Goal: Task Accomplishment & Management: Use online tool/utility

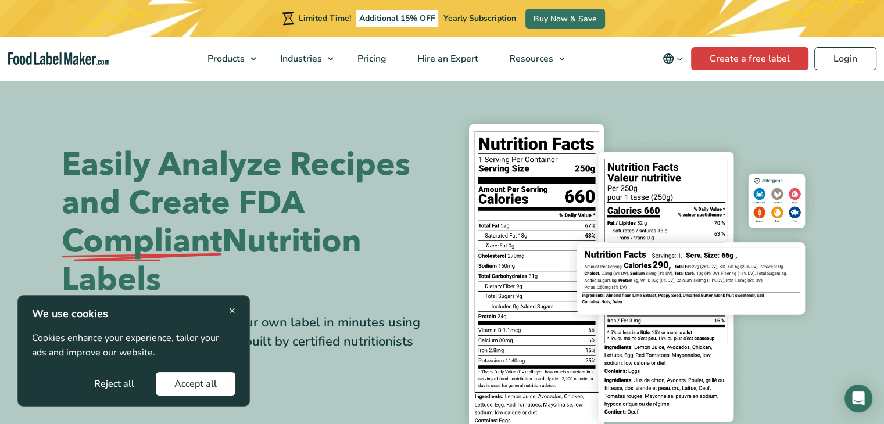
click at [232, 311] on span "×" at bounding box center [232, 311] width 6 height 16
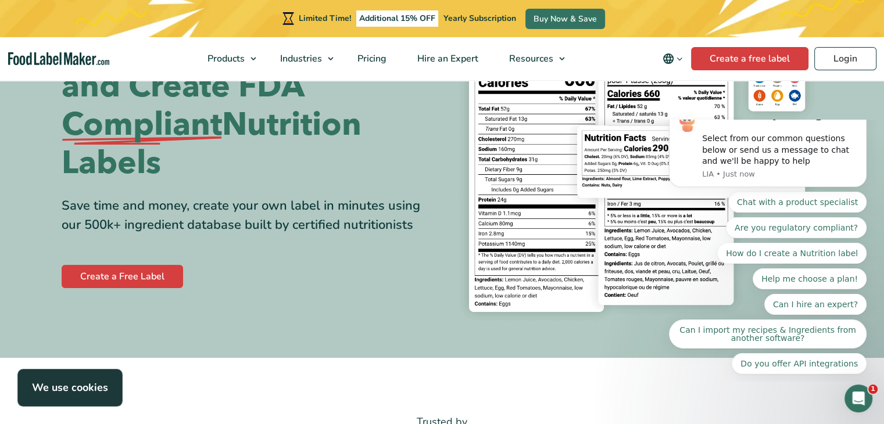
scroll to position [93, 0]
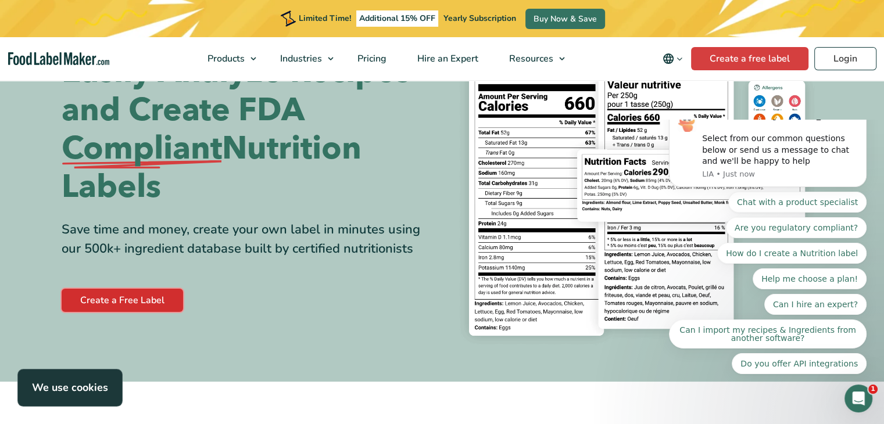
click at [162, 302] on link "Create a Free Label" at bounding box center [122, 300] width 121 height 23
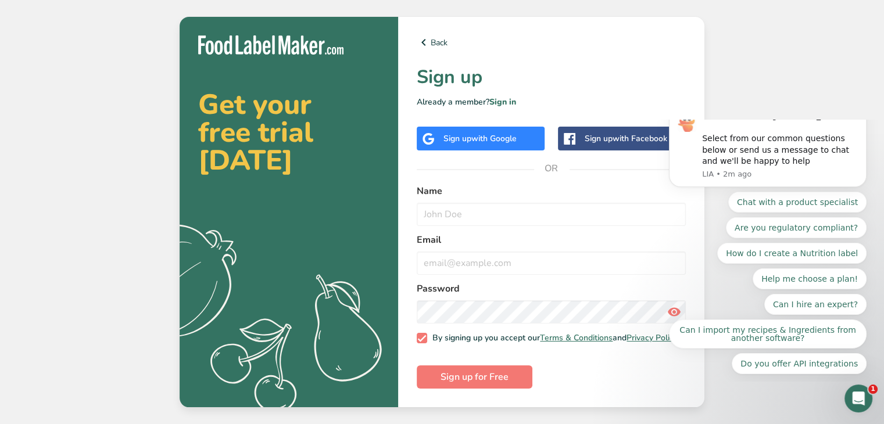
click at [507, 128] on div "Sign up with Google" at bounding box center [481, 139] width 128 height 24
click at [507, 133] on span "with Google" at bounding box center [493, 138] width 45 height 11
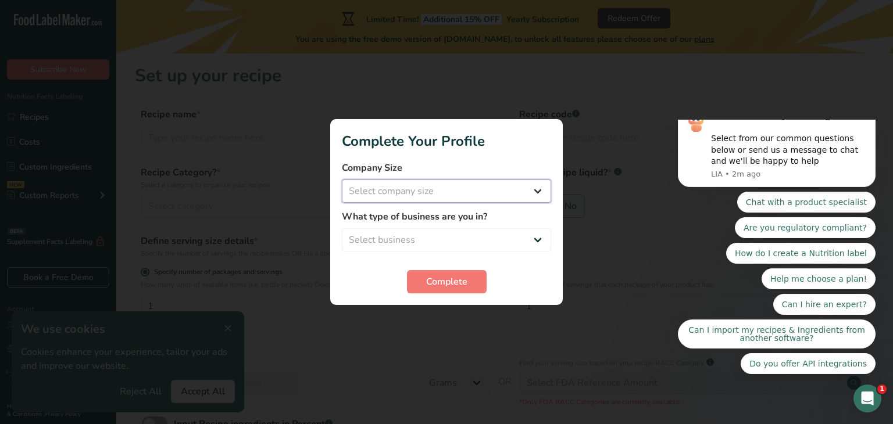
click at [507, 187] on select "Select company size Fewer than 10 Employees 10 to 50 Employees 51 to 500 Employ…" at bounding box center [446, 191] width 209 height 23
click at [502, 200] on select "Select company size Fewer than 10 Employees 10 to 50 Employees 51 to 500 Employ…" at bounding box center [446, 191] width 209 height 23
drag, startPoint x: 502, startPoint y: 190, endPoint x: 501, endPoint y: 205, distance: 14.6
click at [501, 205] on form "Company Size Select company size Fewer than 10 Employees 10 to 50 Employees 51 …" at bounding box center [446, 227] width 209 height 132
select select "1"
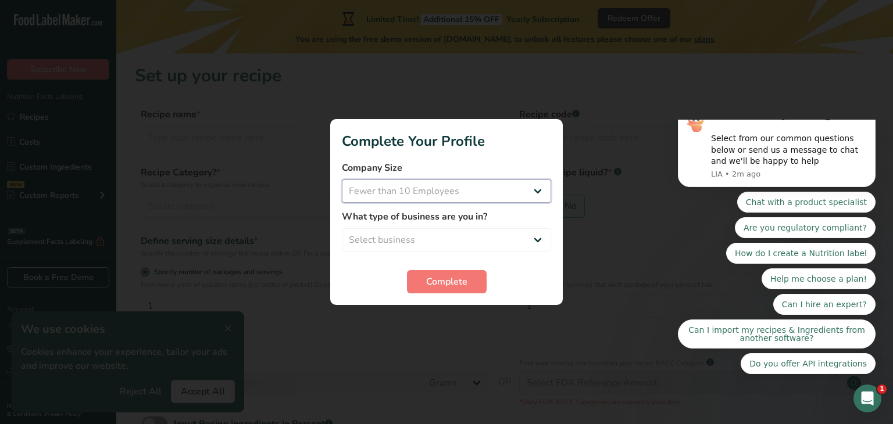
click at [342, 180] on select "Select company size Fewer than 10 Employees 10 to 50 Employees 51 to 500 Employ…" at bounding box center [446, 191] width 209 height 23
click at [491, 230] on select "Select business Packaged Food Manufacturer Restaurant & Cafe Bakery Meal Plans …" at bounding box center [446, 239] width 209 height 23
select select "1"
click at [342, 228] on select "Select business Packaged Food Manufacturer Restaurant & Cafe Bakery Meal Plans …" at bounding box center [446, 239] width 209 height 23
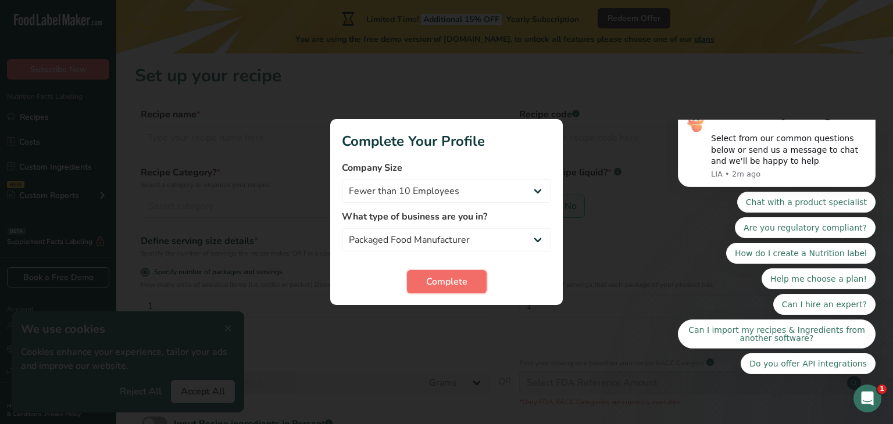
click at [458, 277] on span "Complete" at bounding box center [446, 282] width 41 height 14
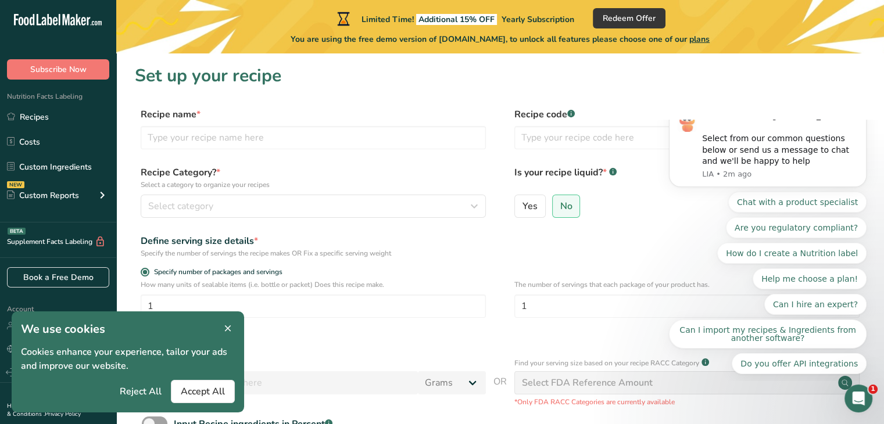
click at [230, 324] on icon at bounding box center [228, 329] width 10 height 16
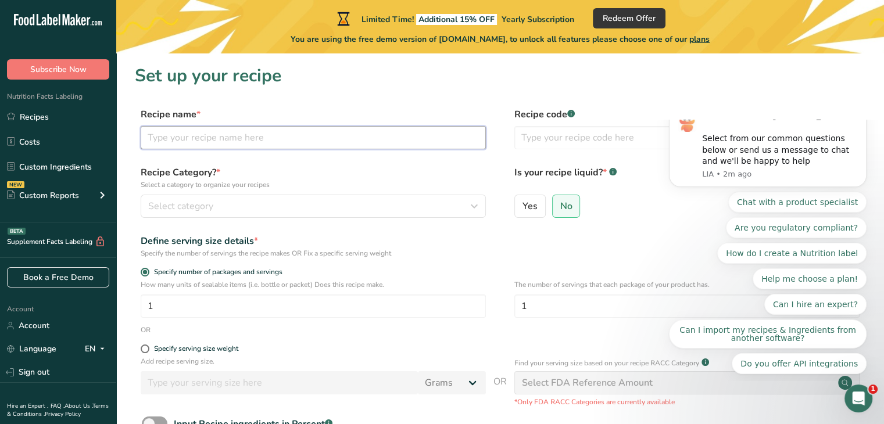
click at [212, 139] on input "text" at bounding box center [313, 137] width 345 height 23
type input "Creamy Red Pesto Gnocchi with Garlic and Herb Focaccia"
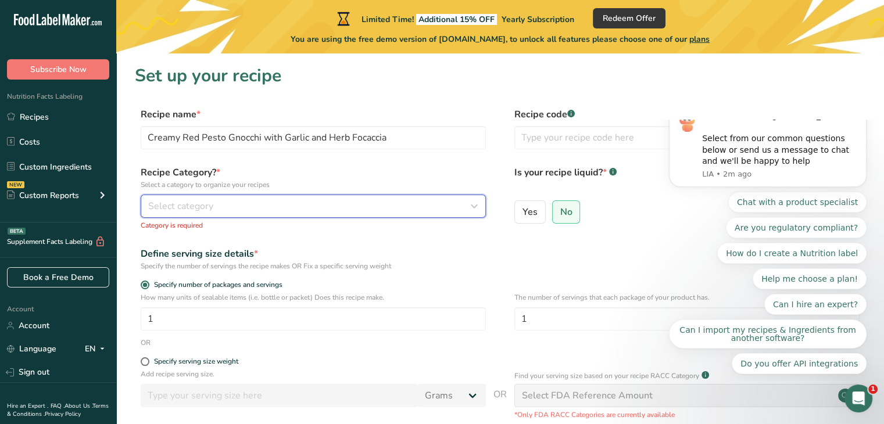
click at [213, 202] on div "Select category" at bounding box center [309, 206] width 323 height 14
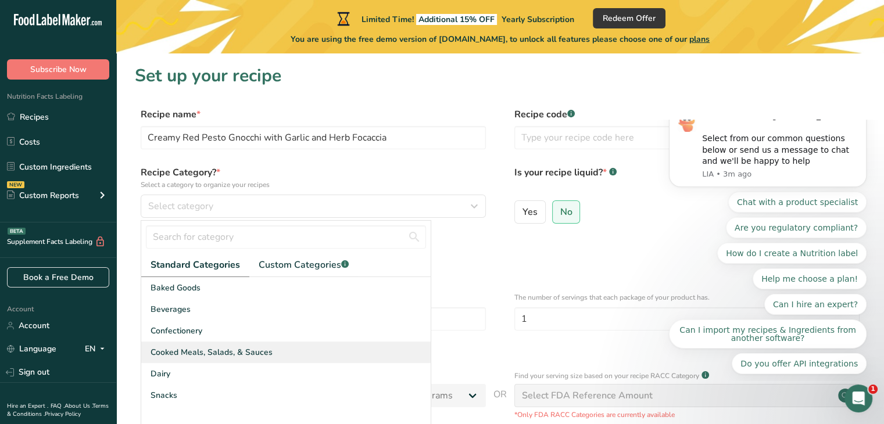
click at [232, 349] on span "Cooked Meals, Salads, & Sauces" at bounding box center [211, 352] width 122 height 12
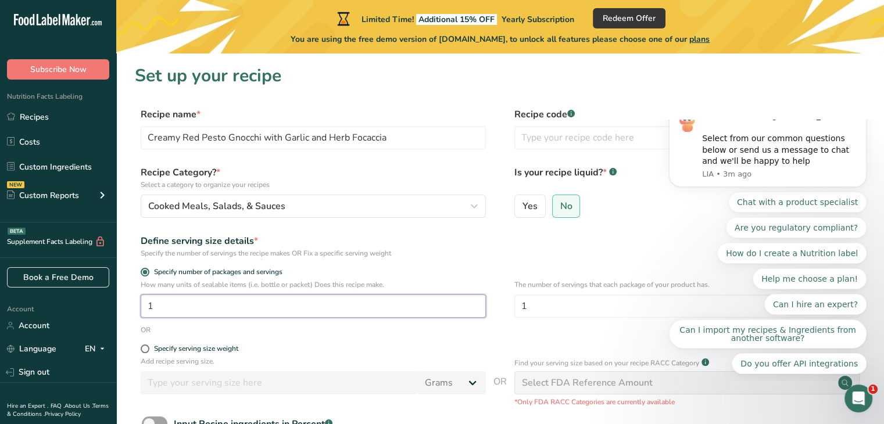
click at [209, 303] on input "1" at bounding box center [313, 306] width 345 height 23
type input "3"
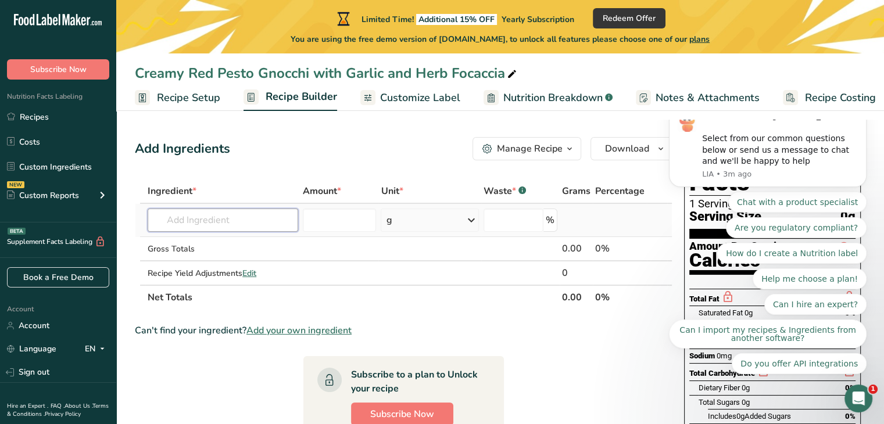
click at [284, 217] on input "text" at bounding box center [223, 220] width 150 height 23
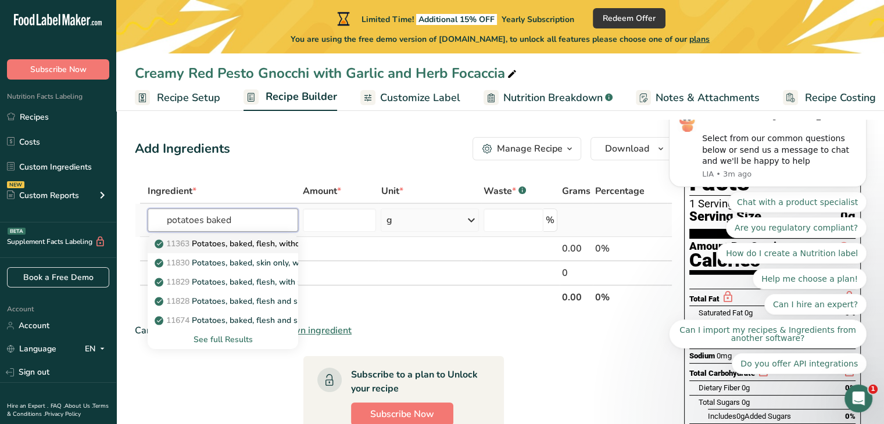
type input "potatoes baked"
click at [282, 243] on p "11363 Potatoes, baked, flesh, without salt" at bounding box center [240, 244] width 167 height 12
type input "Potatoes, baked, flesh, without salt"
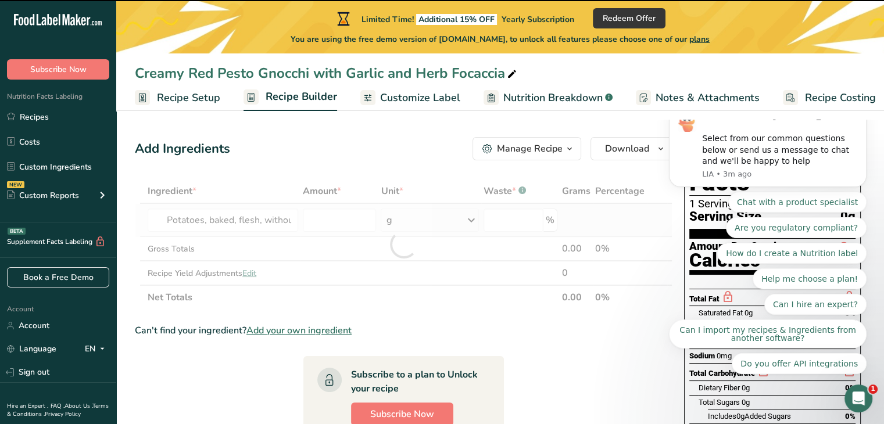
type input "0"
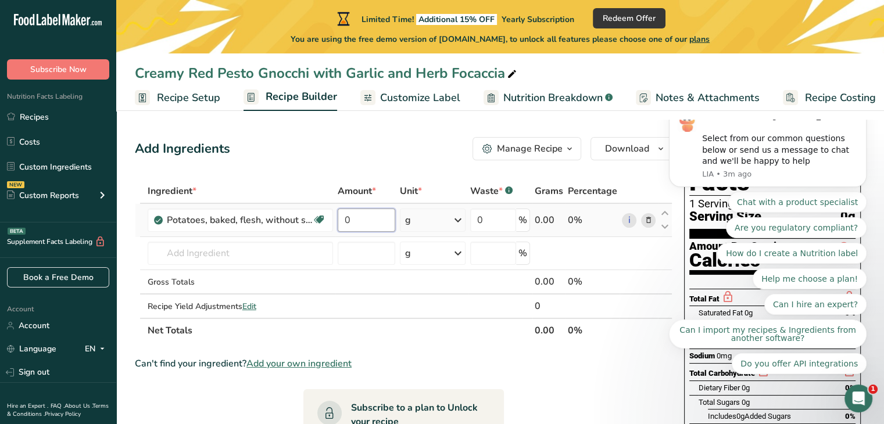
click at [355, 219] on input "0" at bounding box center [367, 220] width 58 height 23
type input "2"
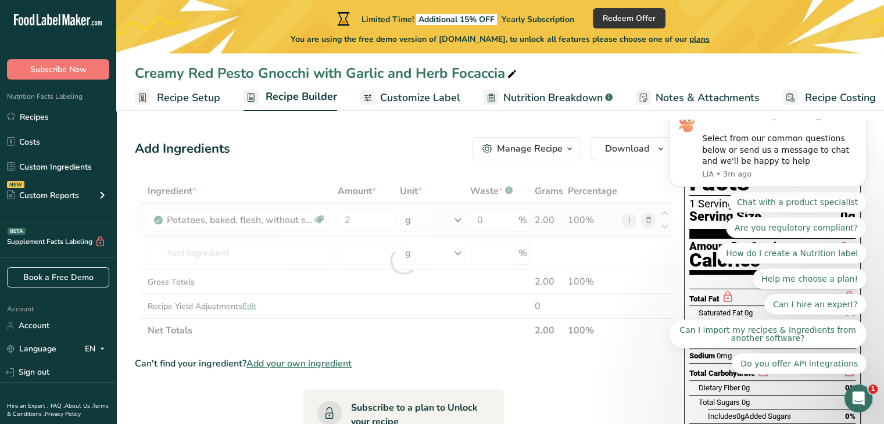
click at [420, 223] on div "Ingredient * Amount * Unit * Waste * .a-a{fill:#347362;}.b-a{fill:#fff;} Grams …" at bounding box center [403, 261] width 537 height 164
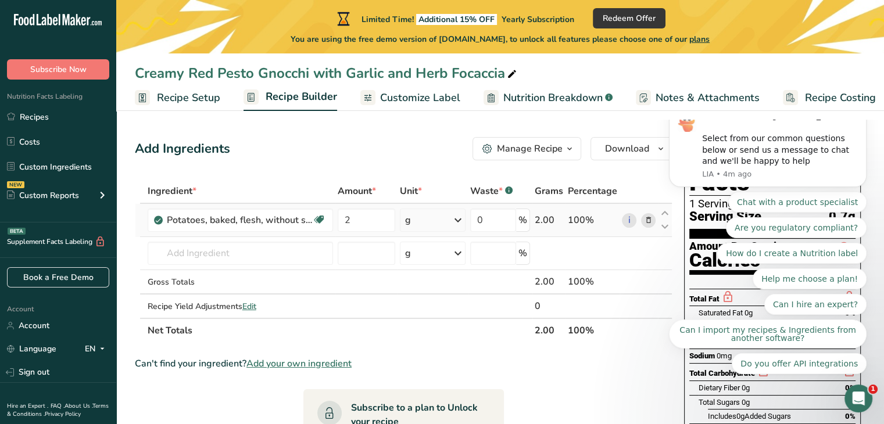
click at [419, 218] on div "g" at bounding box center [433, 220] width 66 height 23
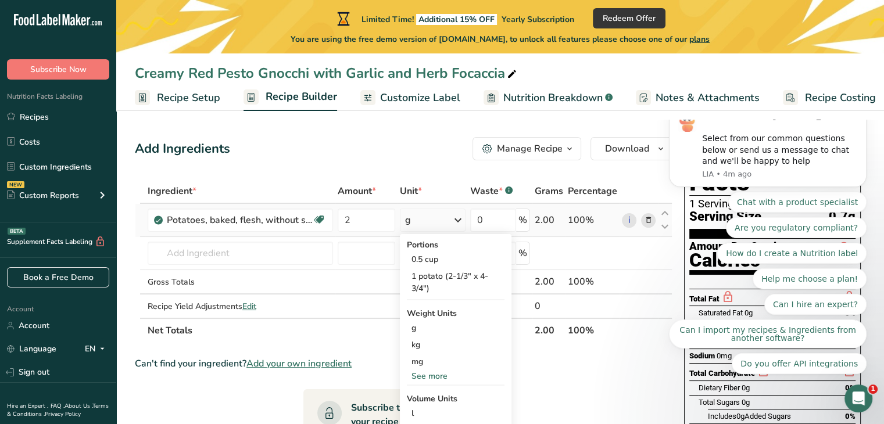
click at [419, 218] on div "g" at bounding box center [433, 220] width 66 height 23
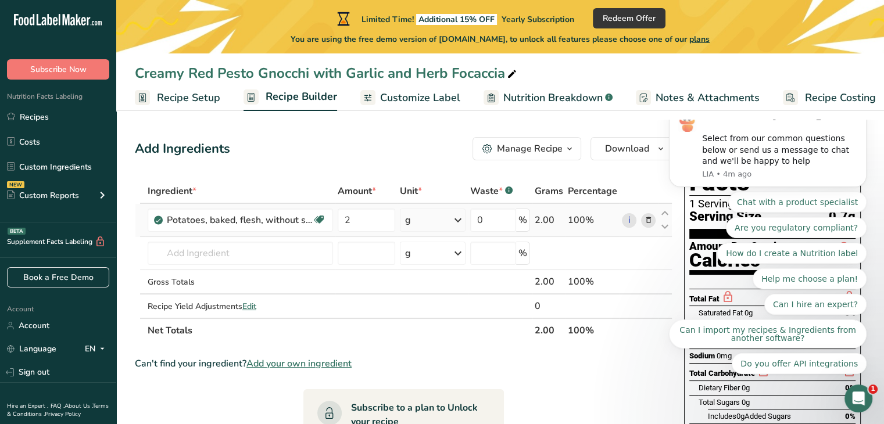
click at [419, 218] on div "g" at bounding box center [433, 220] width 66 height 23
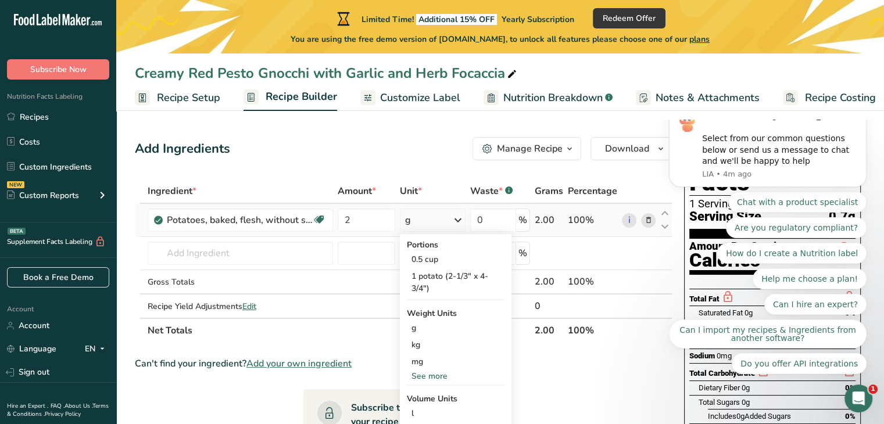
click at [422, 224] on div "g" at bounding box center [433, 220] width 66 height 23
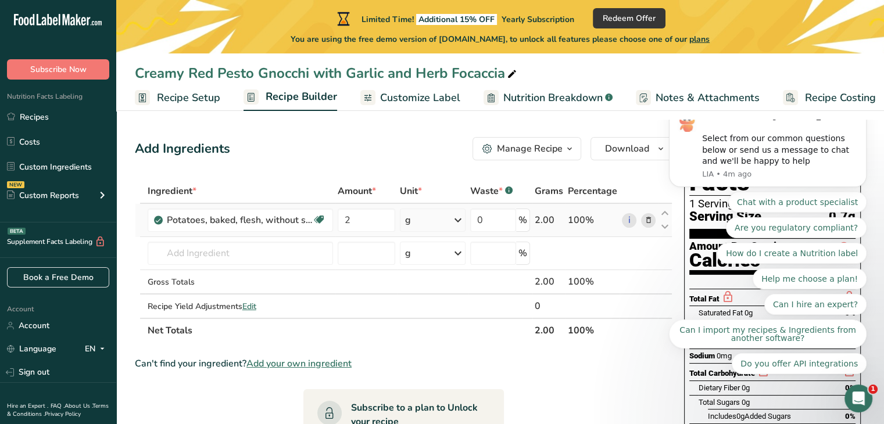
click at [437, 222] on div "g" at bounding box center [433, 220] width 66 height 23
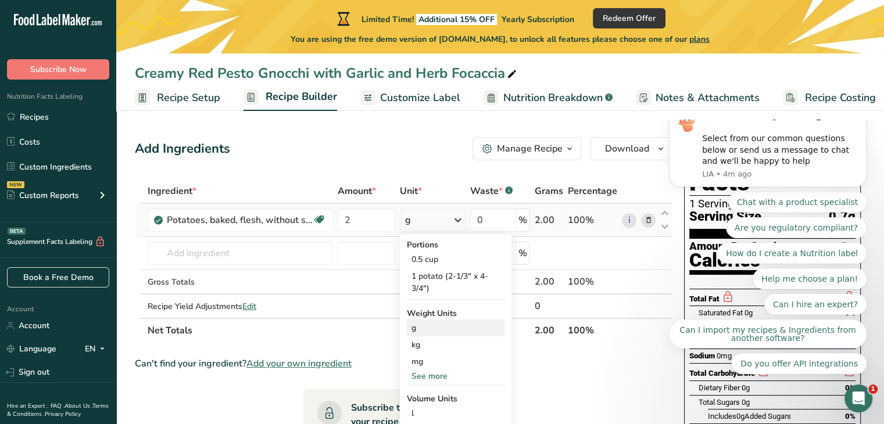
click at [442, 327] on div "g" at bounding box center [456, 328] width 98 height 17
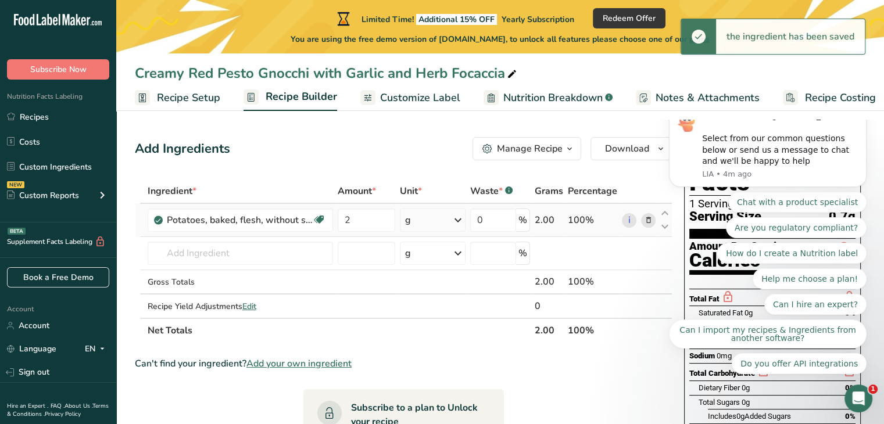
click at [407, 219] on div "g" at bounding box center [408, 220] width 6 height 14
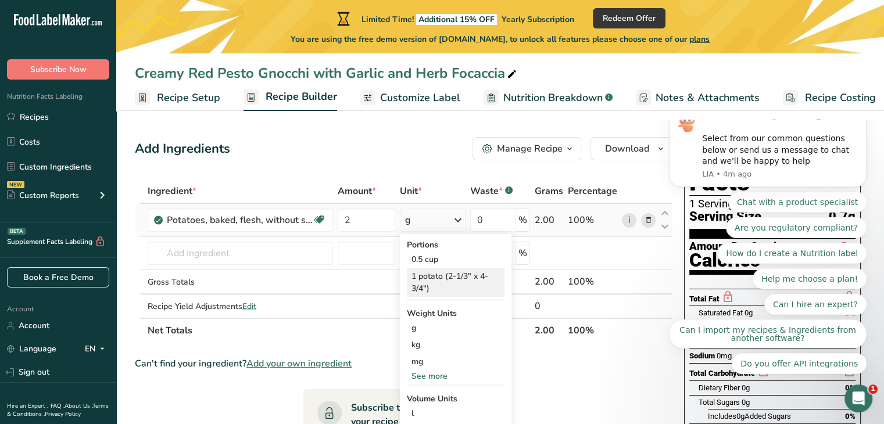
click at [458, 273] on div "1 potato (2-1/3" x 4-3/4")" at bounding box center [456, 282] width 98 height 29
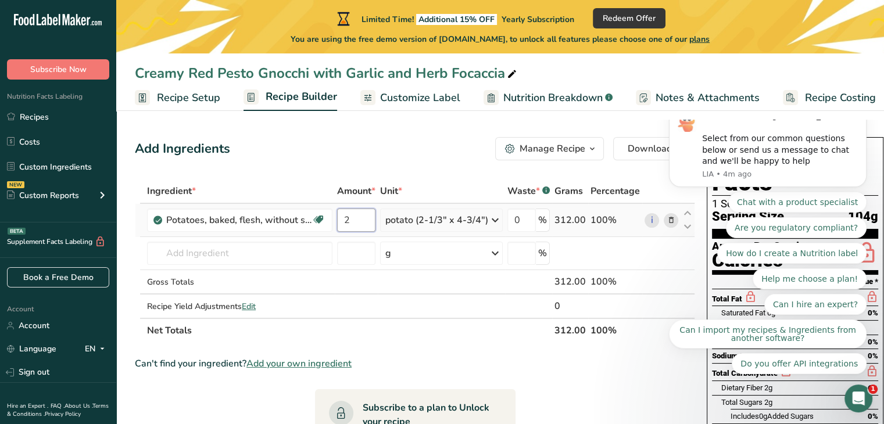
click at [364, 216] on input "2" at bounding box center [356, 220] width 38 height 23
type input "1.5"
click at [525, 217] on div "Ingredient * Amount * Unit * Waste * .a-a{fill:#347362;}.b-a{fill:#fff;} Grams …" at bounding box center [415, 261] width 560 height 164
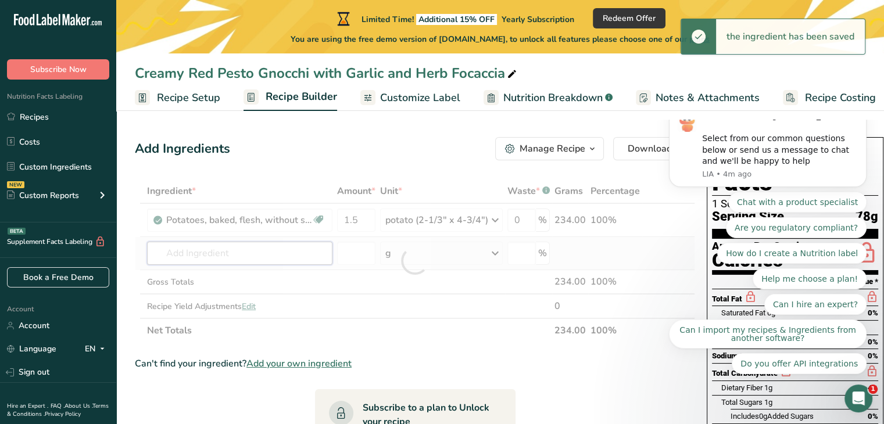
click at [275, 245] on div "Ingredient * Amount * Unit * Waste * .a-a{fill:#347362;}.b-a{fill:#fff;} Grams …" at bounding box center [415, 261] width 560 height 164
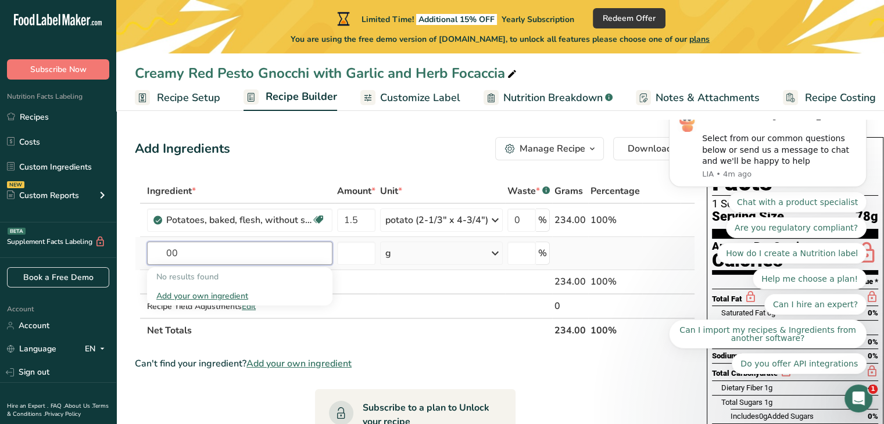
type input "0"
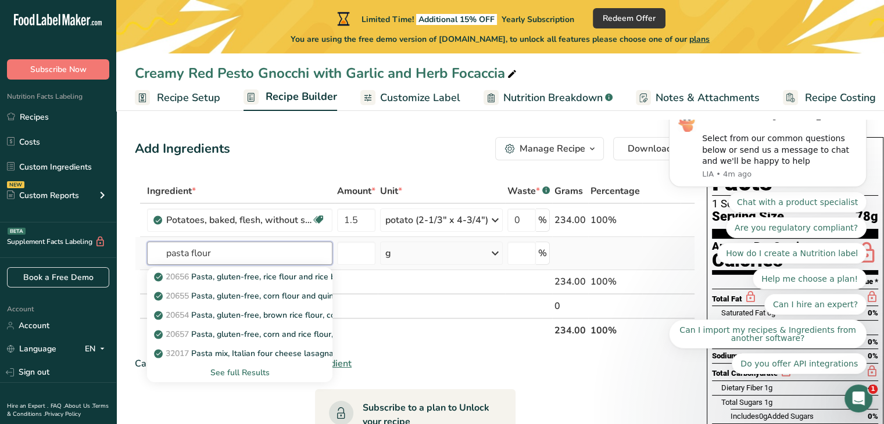
type input "pasta flour"
click at [263, 370] on div "See full Results" at bounding box center [239, 373] width 167 height 12
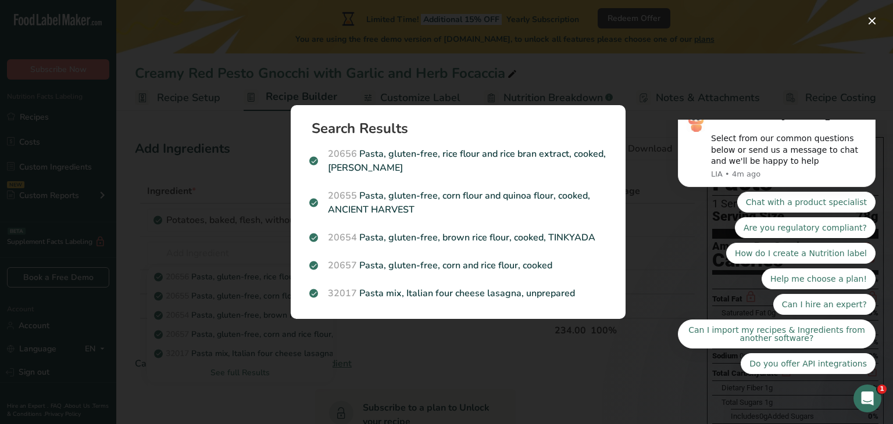
click at [607, 95] on div "Search Results 20656 Pasta, gluten-free, rice flour and rice bran extract, cook…" at bounding box center [458, 212] width 372 height 251
click at [228, 267] on div "Search results modal" at bounding box center [446, 212] width 893 height 424
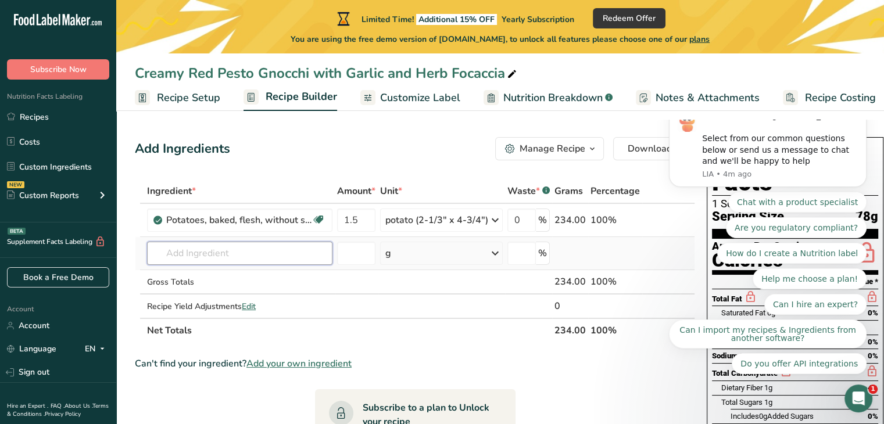
click at [212, 256] on input "text" at bounding box center [239, 253] width 185 height 23
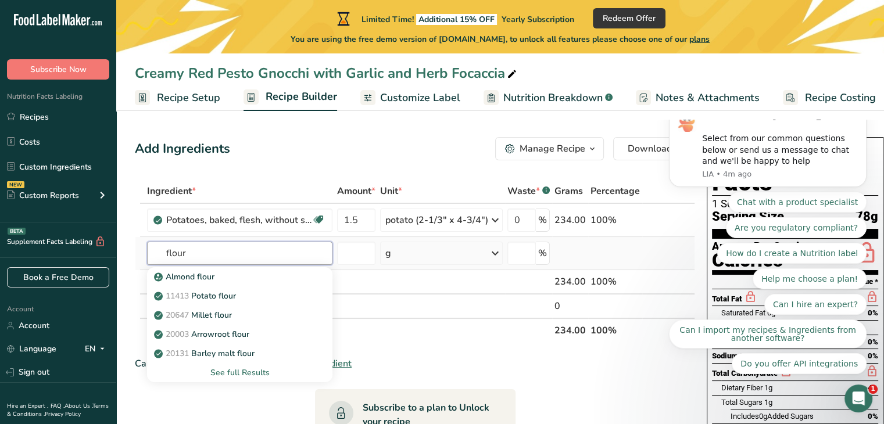
type input "flour"
click at [229, 367] on div "See full Results" at bounding box center [239, 373] width 167 height 12
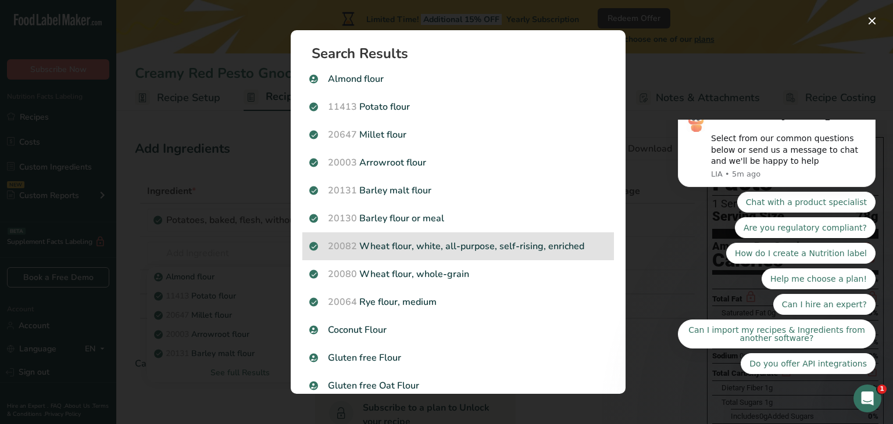
click at [453, 239] on p "20082 Wheat flour, white, all-purpose, self-rising, enriched" at bounding box center [458, 246] width 298 height 14
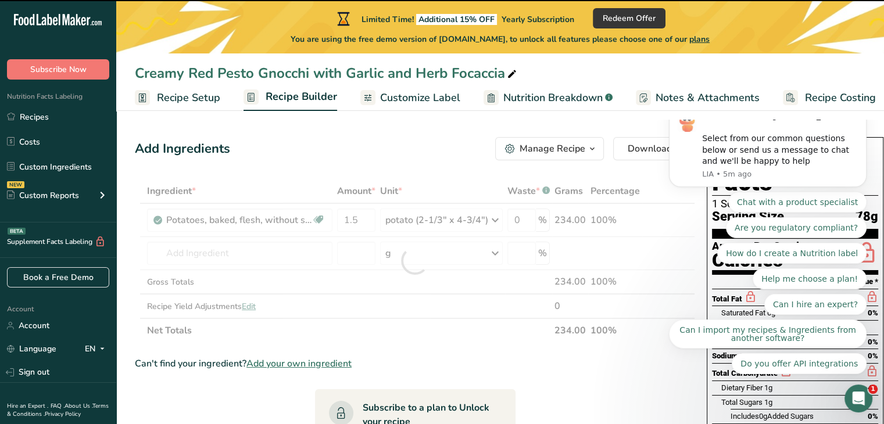
type input "0"
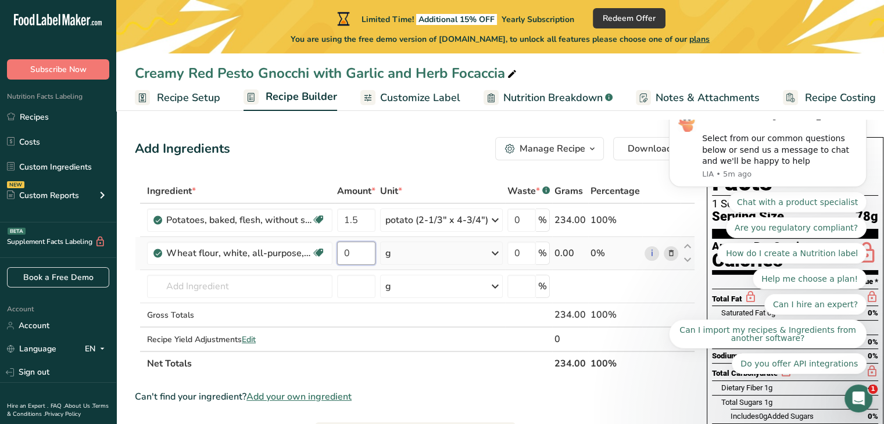
click at [363, 253] on input "0" at bounding box center [356, 253] width 38 height 23
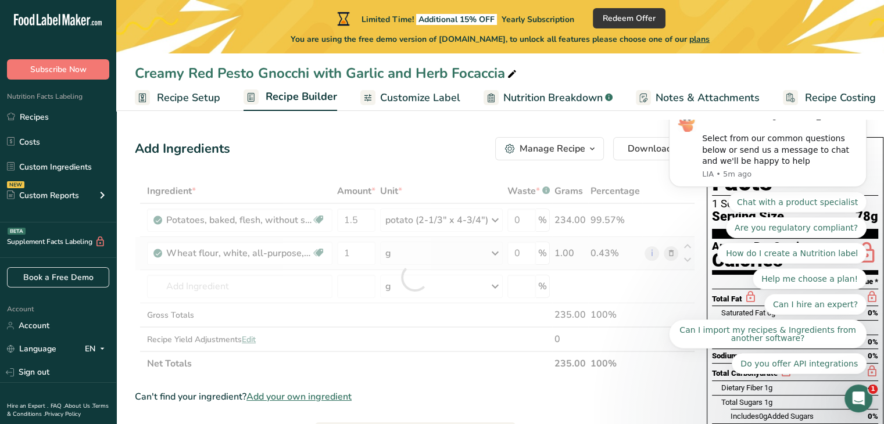
click at [420, 256] on div "Ingredient * Amount * Unit * Waste * .a-a{fill:#347362;}.b-a{fill:#fff;} Grams …" at bounding box center [415, 277] width 560 height 197
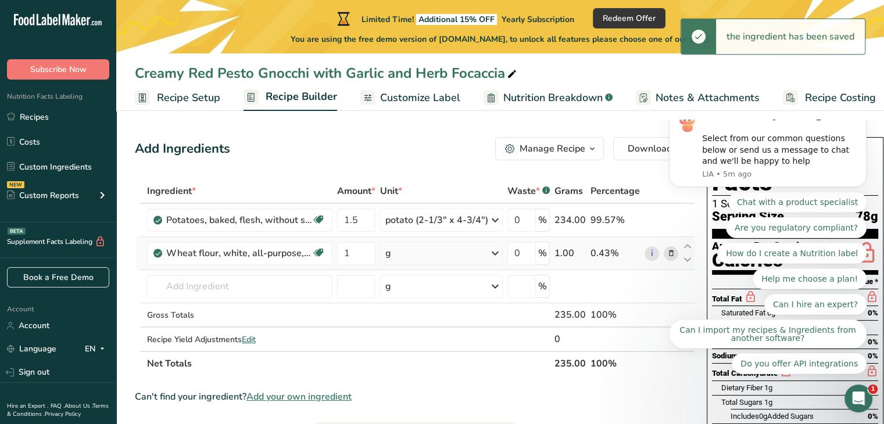
click at [491, 252] on icon at bounding box center [495, 253] width 14 height 21
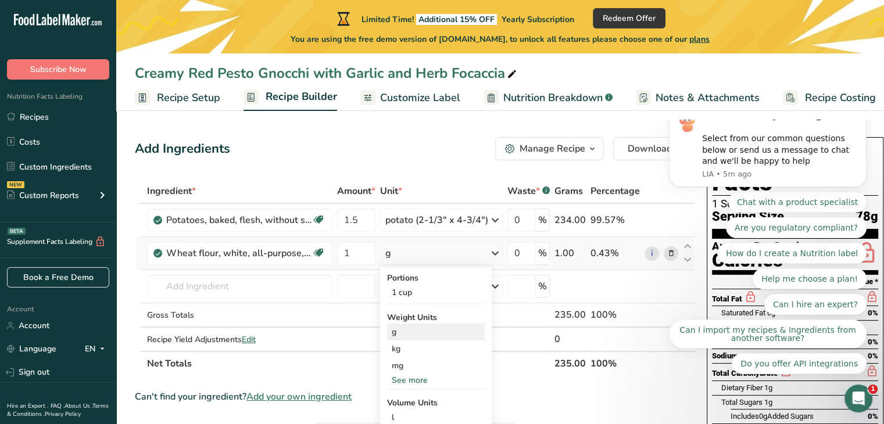
click at [432, 325] on div "g" at bounding box center [436, 332] width 98 height 17
click at [384, 259] on div "g" at bounding box center [441, 253] width 123 height 23
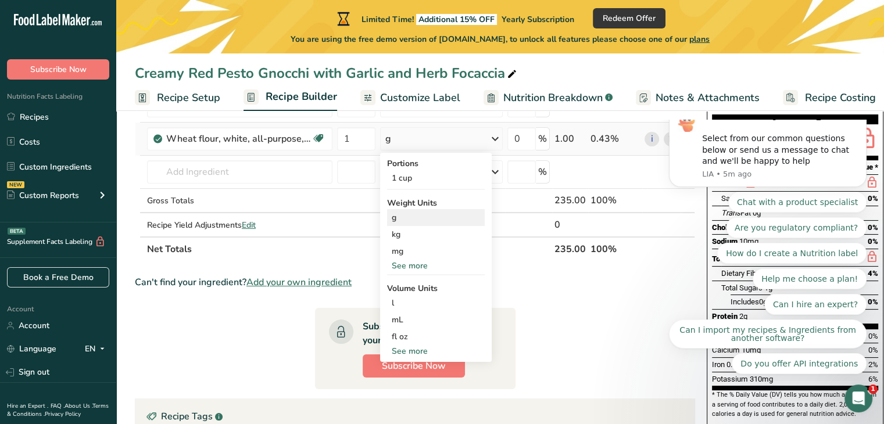
scroll to position [116, 0]
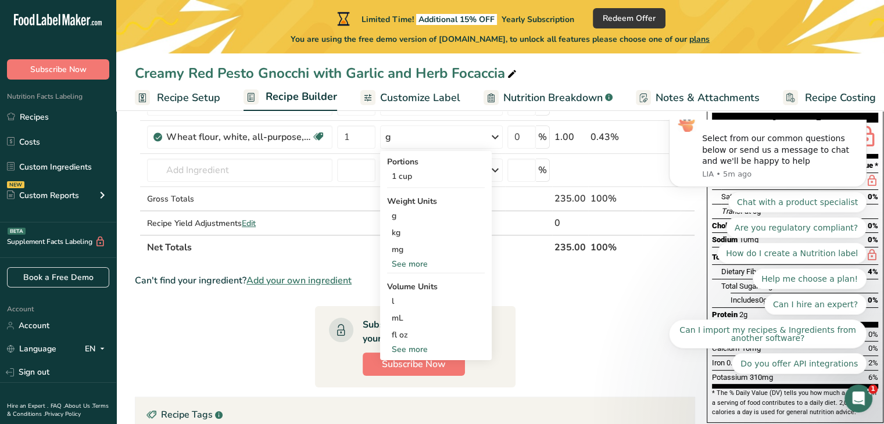
click at [553, 277] on div "Can't find your ingredient? Add your own ingredient" at bounding box center [415, 281] width 560 height 14
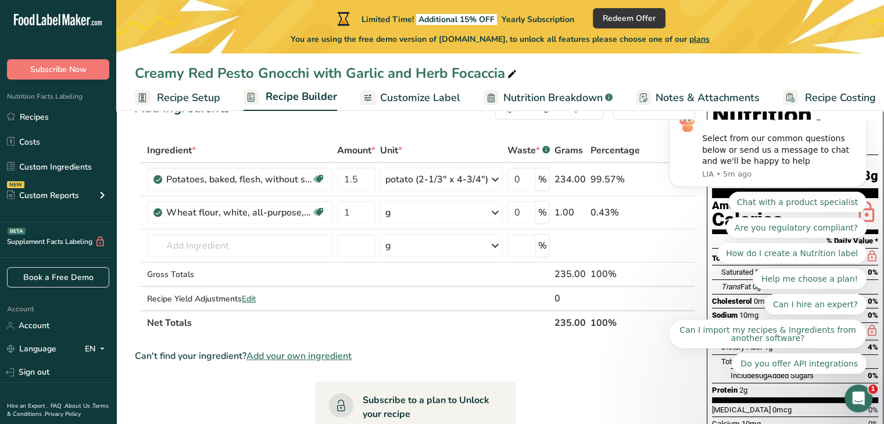
scroll to position [0, 0]
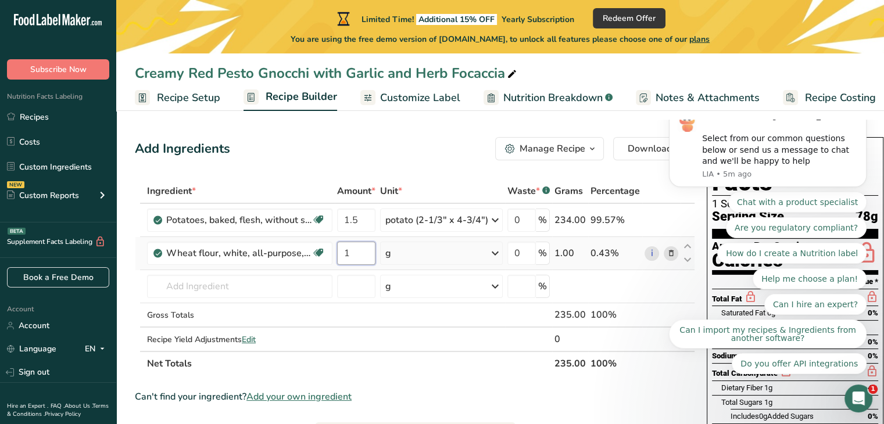
click at [356, 248] on input "1" at bounding box center [356, 253] width 38 height 23
type input "100"
click at [304, 287] on div "Ingredient * Amount * Unit * Waste * .a-a{fill:#347362;}.b-a{fill:#fff;} Grams …" at bounding box center [415, 277] width 560 height 197
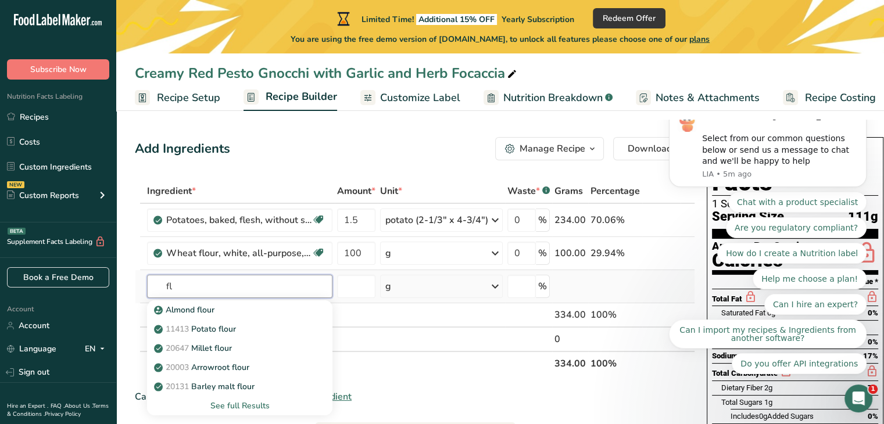
type input "f"
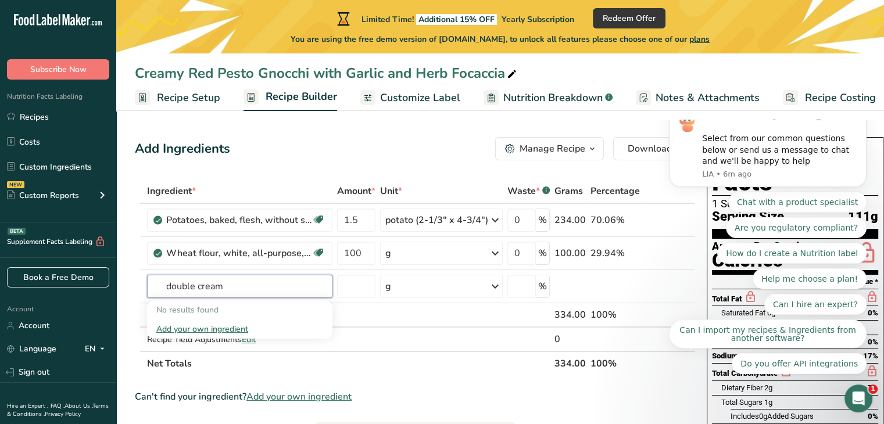
drag, startPoint x: 193, startPoint y: 284, endPoint x: 90, endPoint y: 293, distance: 103.9
click at [90, 293] on div ".a-20{fill:#fff;} Subscribe Now Nutrition Facts Labeling Recipes Costs Custom I…" at bounding box center [442, 362] width 884 height 724
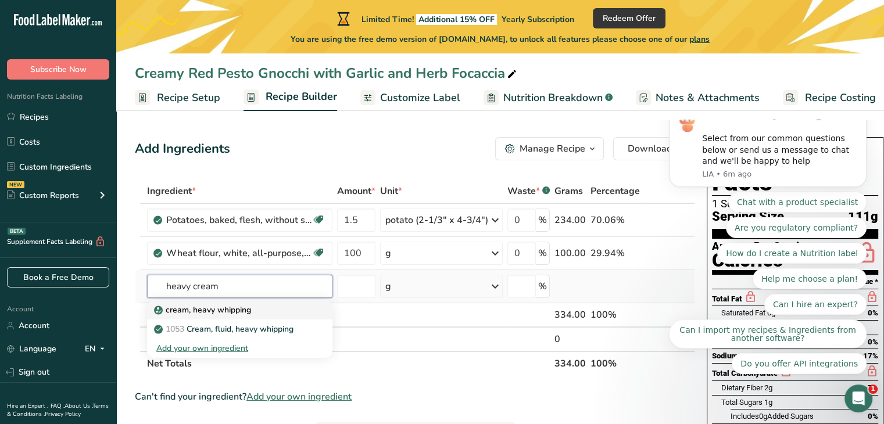
type input "heavy cream"
click at [191, 312] on p "cream, heavy whipping" at bounding box center [203, 310] width 95 height 12
type input "cream, heavy whipping"
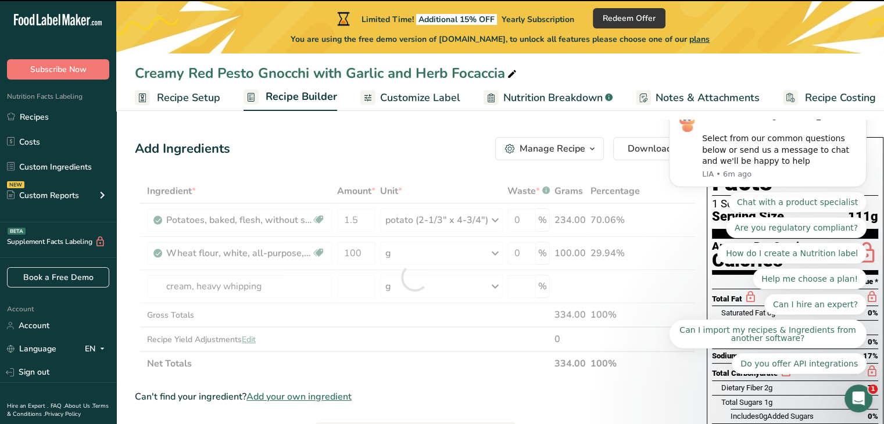
type input "0"
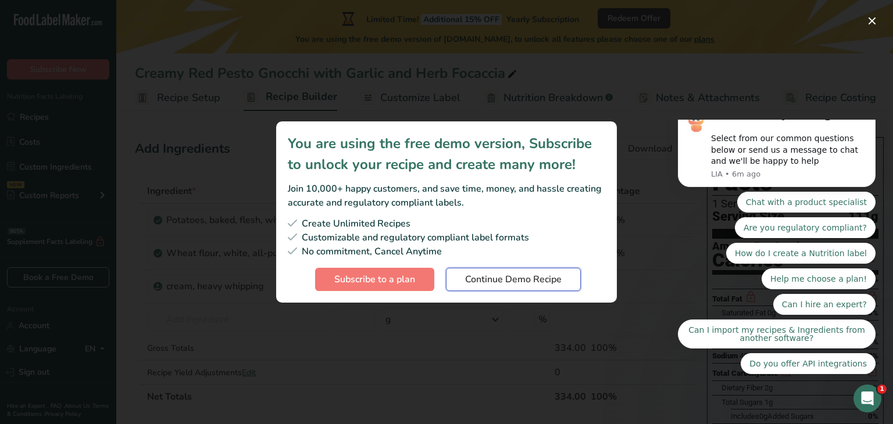
click at [473, 277] on span "Continue Demo Recipe" at bounding box center [513, 280] width 96 height 14
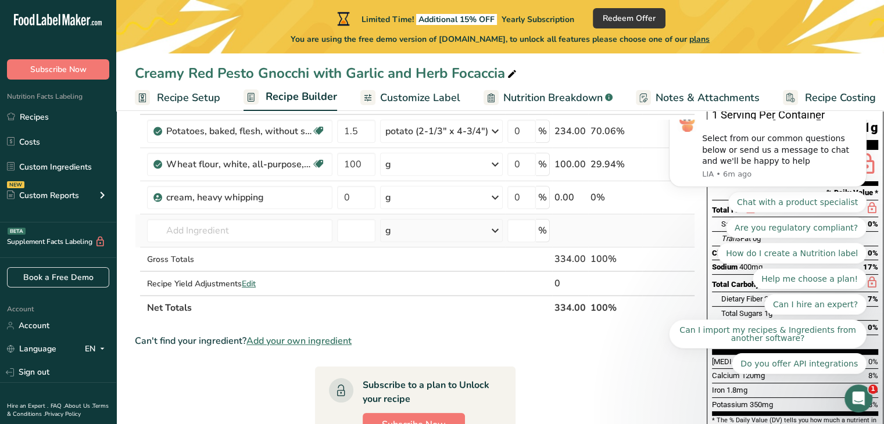
scroll to position [74, 0]
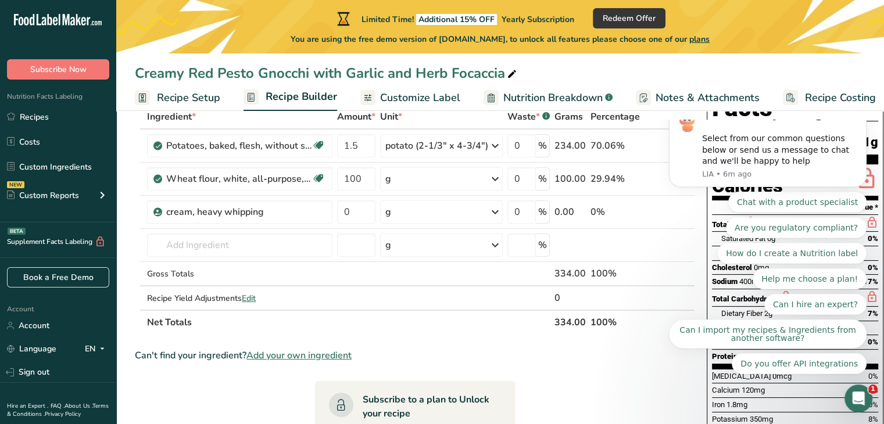
click at [859, 114] on button "Dismiss notification" at bounding box center [862, 106] width 15 height 15
